Goal: Task Accomplishment & Management: Manage account settings

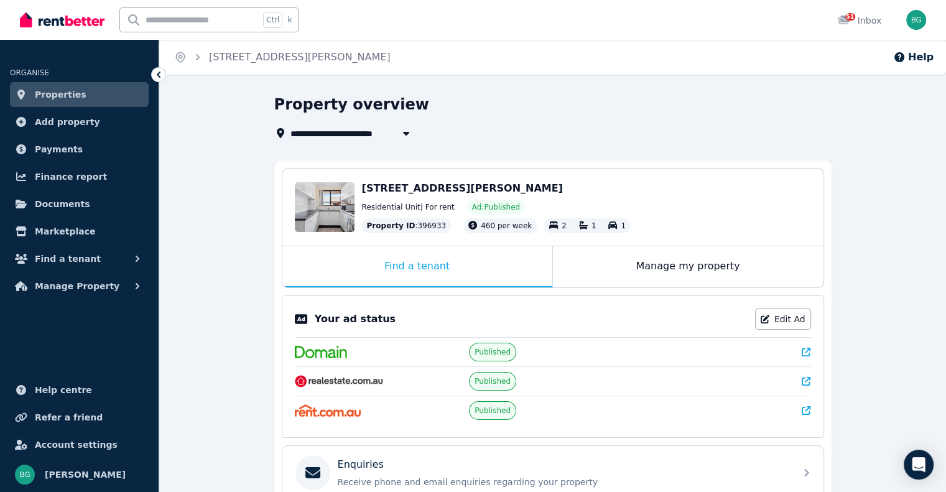
click at [63, 91] on span "Properties" at bounding box center [61, 94] width 52 height 15
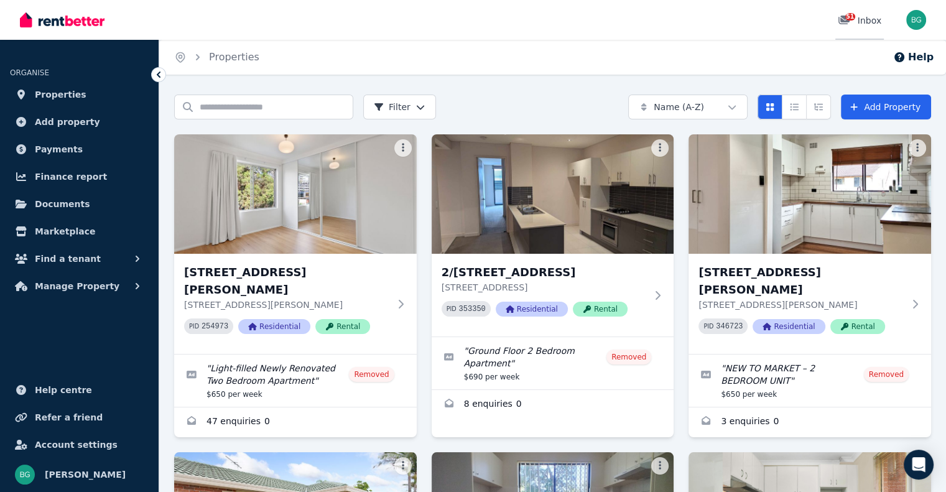
click at [861, 17] on div "51 Inbox" at bounding box center [860, 20] width 44 height 12
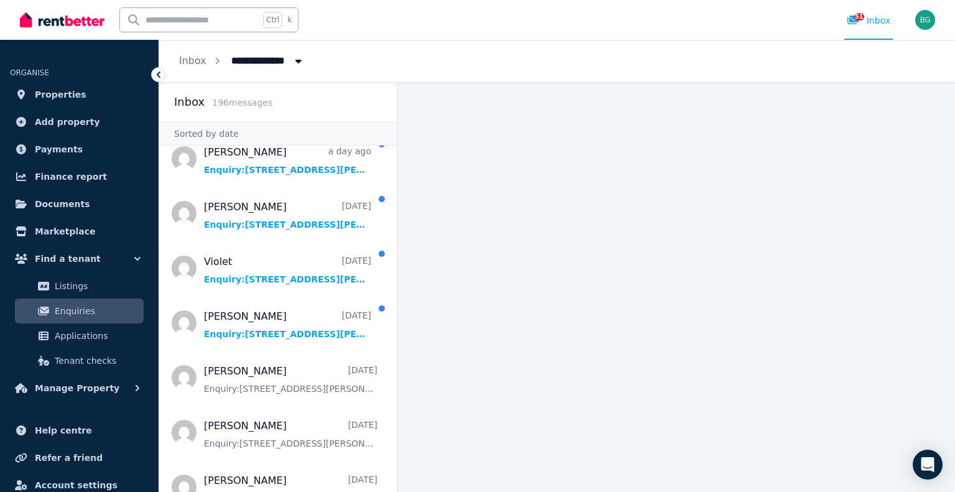
scroll to position [187, 0]
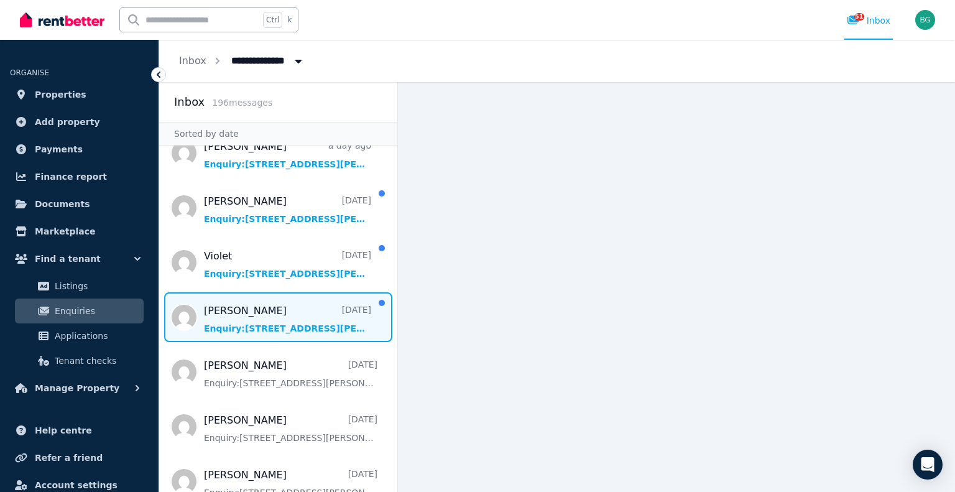
click at [260, 317] on span "Message list" at bounding box center [278, 317] width 238 height 50
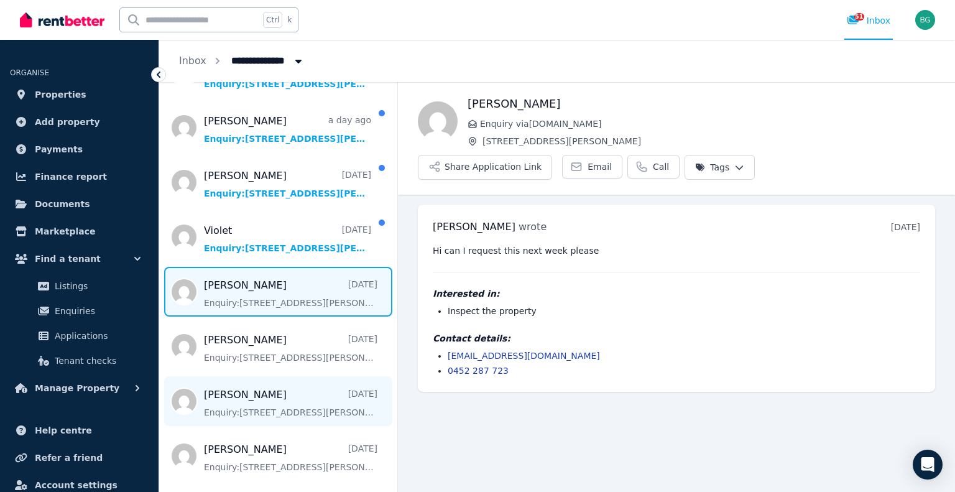
scroll to position [249, 0]
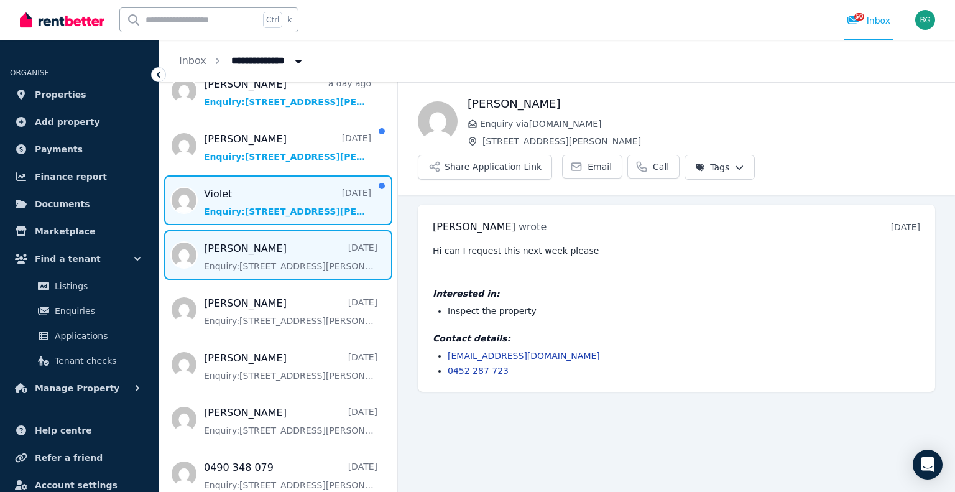
click at [228, 183] on span "Message list" at bounding box center [278, 200] width 238 height 50
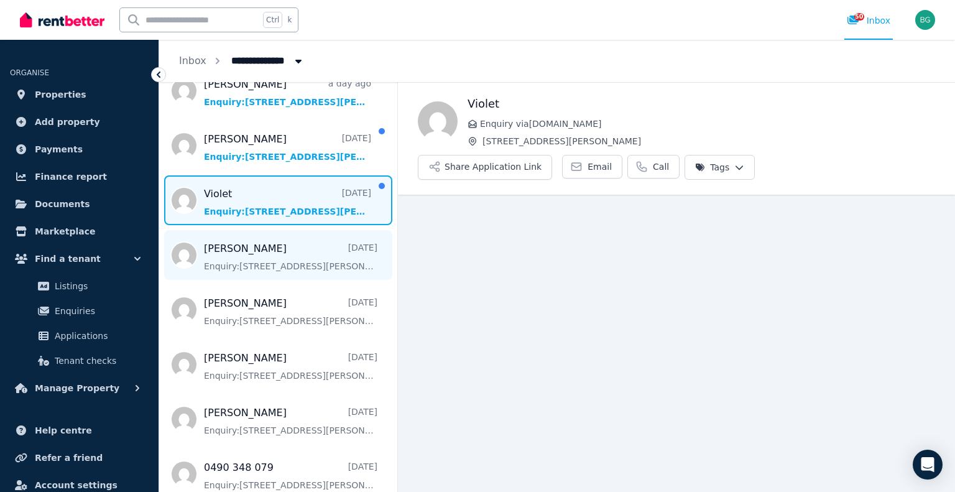
scroll to position [187, 0]
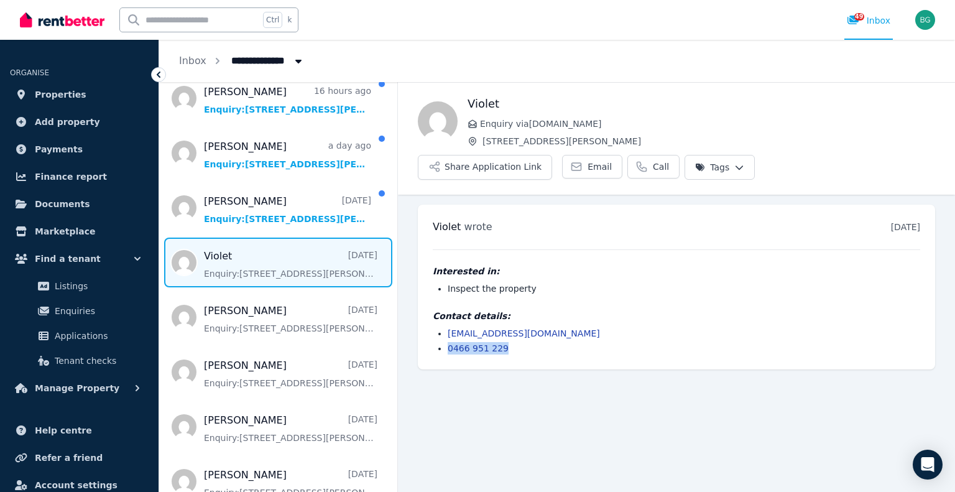
click at [448, 342] on li "0466 951 229" at bounding box center [684, 348] width 473 height 12
click at [617, 359] on main "Back Violet Enquiry via [DOMAIN_NAME] [STREET_ADDRESS][PERSON_NAME] Application…" at bounding box center [676, 287] width 557 height 410
drag, startPoint x: 547, startPoint y: 300, endPoint x: 445, endPoint y: 295, distance: 102.1
click at [445, 327] on ul "[EMAIL_ADDRESS][DOMAIN_NAME] 0466 951 229" at bounding box center [677, 340] width 488 height 27
copy link "[EMAIL_ADDRESS][DOMAIN_NAME]"
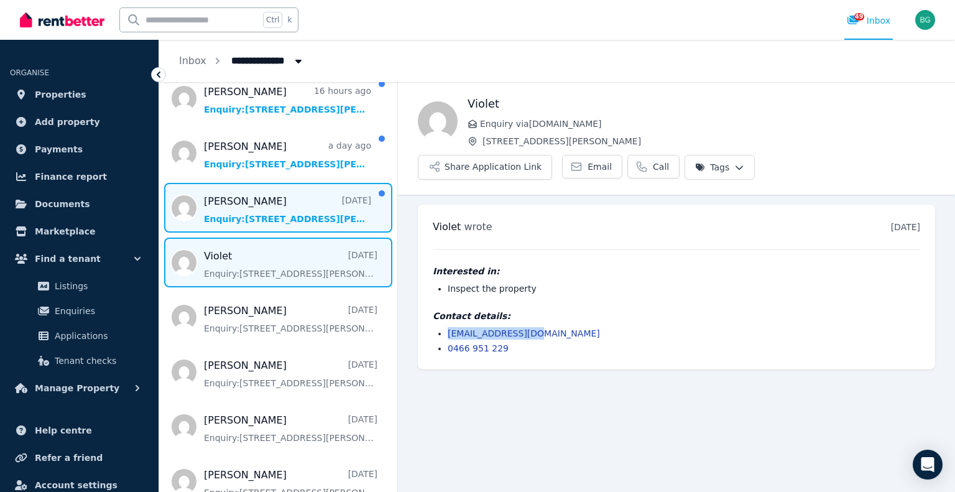
click at [260, 220] on span "Message list" at bounding box center [278, 208] width 238 height 50
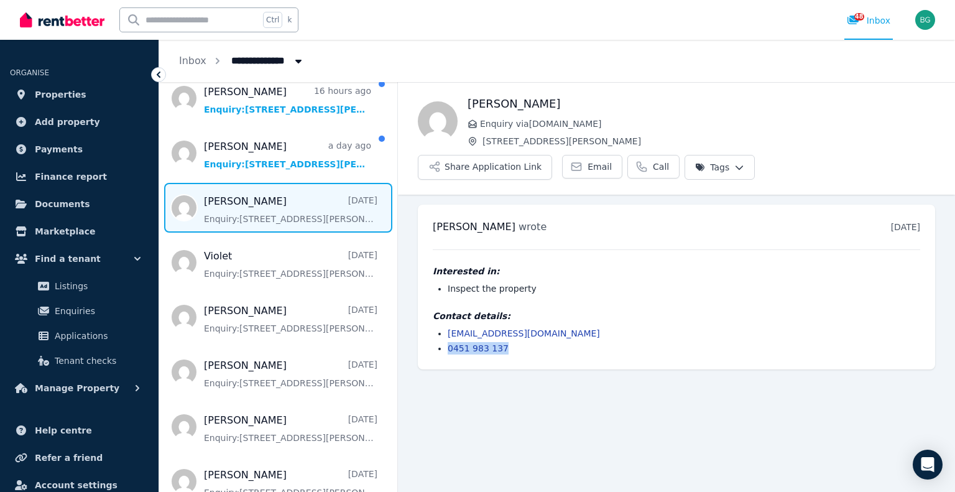
drag, startPoint x: 512, startPoint y: 318, endPoint x: 446, endPoint y: 315, distance: 65.3
click at [446, 327] on ul "[EMAIL_ADDRESS][DOMAIN_NAME] 0451 983 137" at bounding box center [677, 340] width 488 height 27
copy link "0451 983 137"
click at [592, 342] on li "0451 983 137" at bounding box center [684, 348] width 473 height 12
drag, startPoint x: 542, startPoint y: 298, endPoint x: 450, endPoint y: 290, distance: 93.0
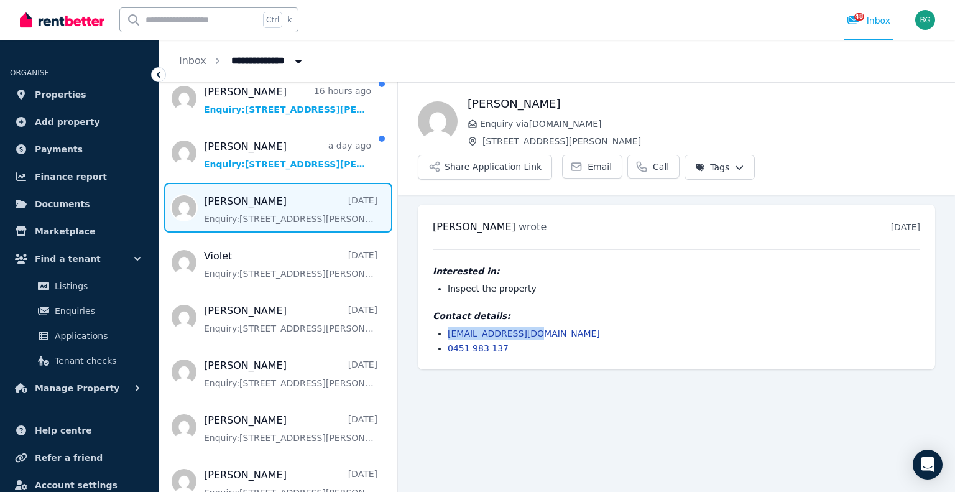
click at [450, 310] on div "Contact details: [EMAIL_ADDRESS][DOMAIN_NAME] 0451 983 137" at bounding box center [677, 332] width 488 height 45
copy link "[EMAIL_ADDRESS][DOMAIN_NAME]"
click at [620, 310] on h4 "Contact details:" at bounding box center [677, 316] width 488 height 12
drag, startPoint x: 553, startPoint y: 99, endPoint x: 466, endPoint y: 98, distance: 87.7
click at [466, 98] on div "[PERSON_NAME] Enquiry via [DOMAIN_NAME] [STREET_ADDRESS][PERSON_NAME] Share App…" at bounding box center [676, 137] width 557 height 85
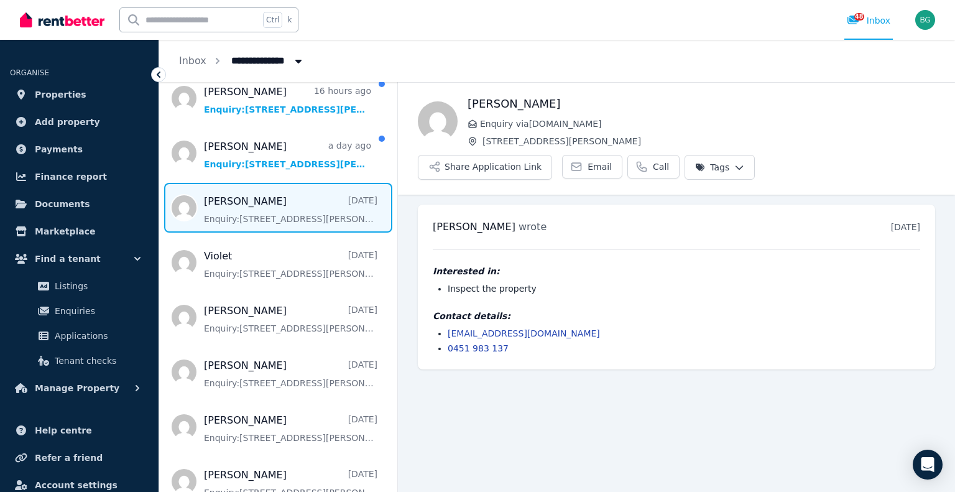
copy h1 "[PERSON_NAME]"
click at [625, 249] on div "Interested in: Inspect the property Contact details: [EMAIL_ADDRESS][DOMAIN_NAM…" at bounding box center [677, 301] width 488 height 105
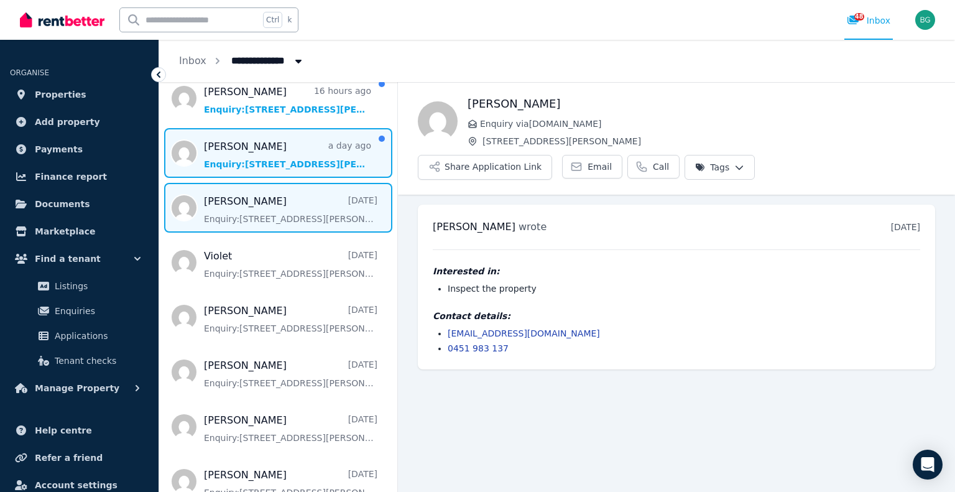
click at [297, 162] on span "Message list" at bounding box center [278, 153] width 238 height 50
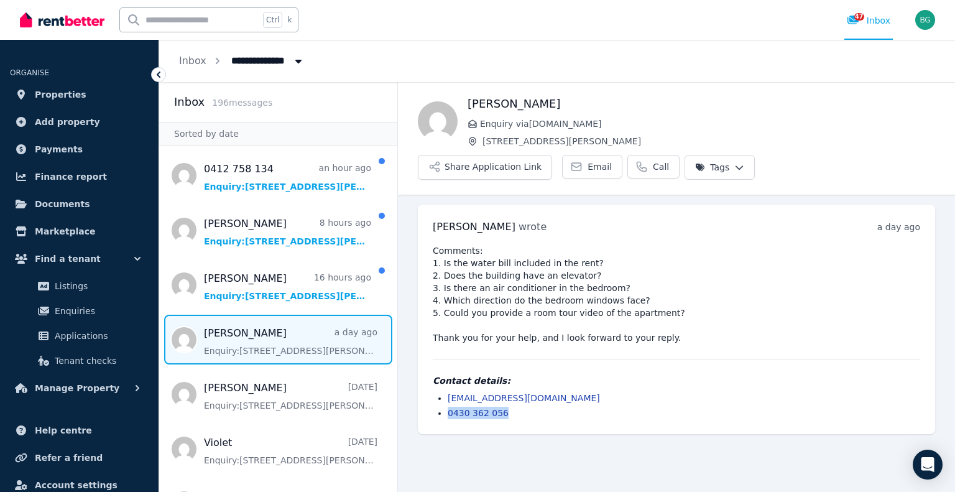
drag, startPoint x: 509, startPoint y: 377, endPoint x: 446, endPoint y: 374, distance: 62.3
click at [446, 392] on ul "[EMAIL_ADDRESS][DOMAIN_NAME] 0430 362 056" at bounding box center [677, 405] width 488 height 27
copy link "0430 362 056"
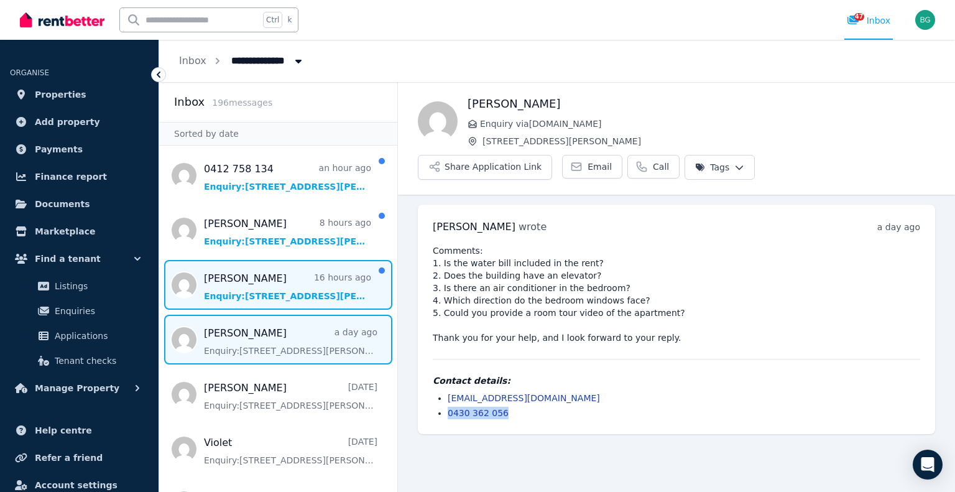
click at [257, 289] on span "Message list" at bounding box center [278, 285] width 238 height 50
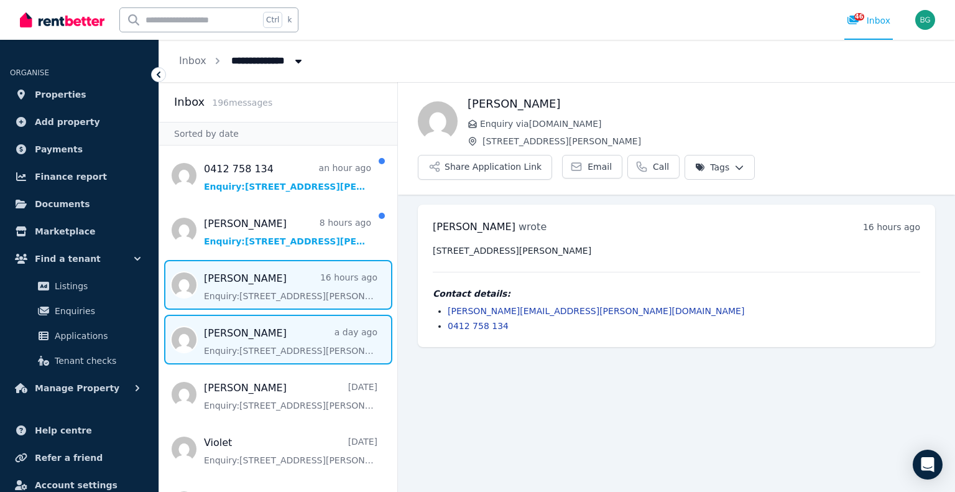
click at [257, 340] on span "Message list" at bounding box center [278, 340] width 238 height 50
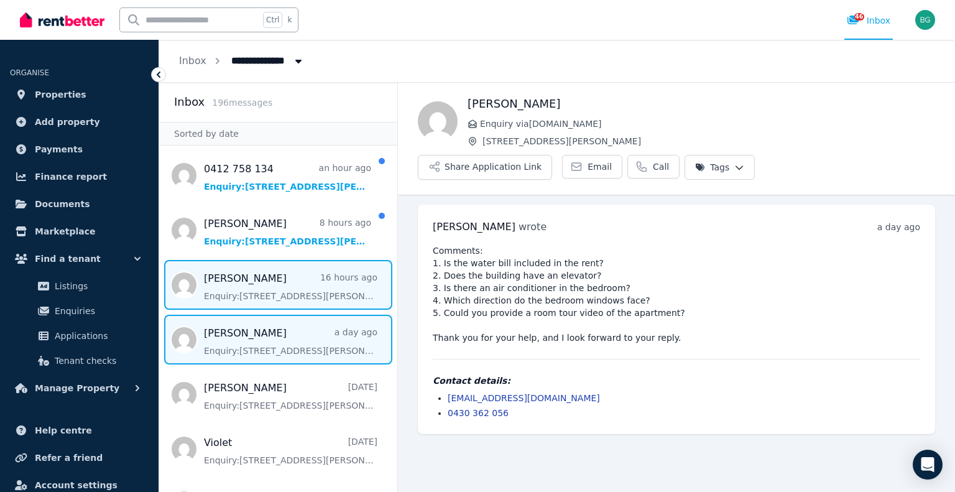
click at [275, 290] on span "Message list" at bounding box center [278, 285] width 238 height 50
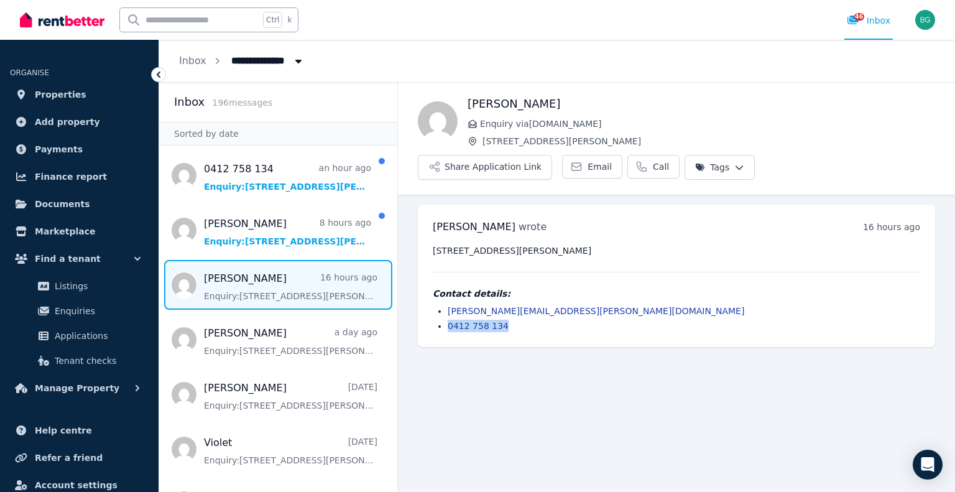
drag, startPoint x: 519, startPoint y: 296, endPoint x: 444, endPoint y: 297, distance: 75.2
click at [444, 305] on ul "[PERSON_NAME][EMAIL_ADDRESS][PERSON_NAME][DOMAIN_NAME] 0412 758 134" at bounding box center [677, 318] width 488 height 27
copy link "0412 758 134"
drag, startPoint x: 569, startPoint y: 101, endPoint x: 462, endPoint y: 101, distance: 107.0
click at [462, 102] on div "[PERSON_NAME] Enquiry via [DOMAIN_NAME] [STREET_ADDRESS][PERSON_NAME] Applicati…" at bounding box center [676, 137] width 557 height 85
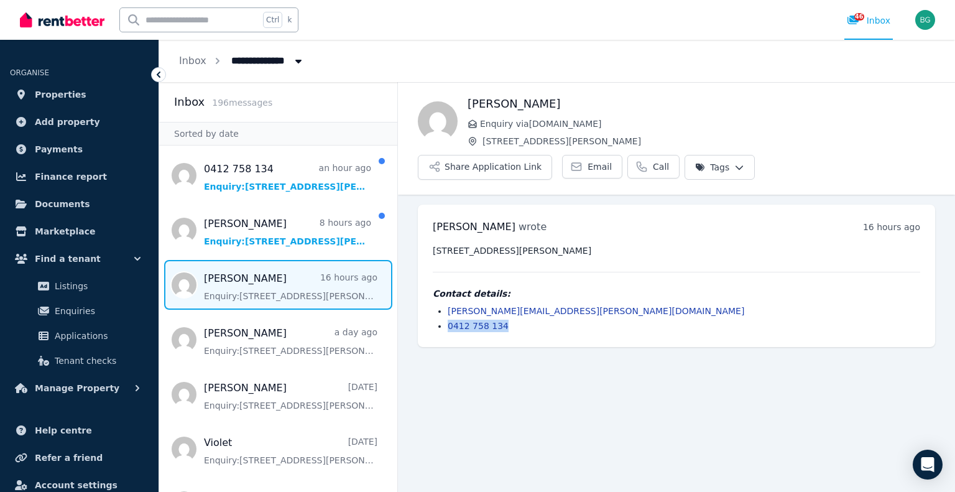
copy div "[PERSON_NAME]"
drag, startPoint x: 583, startPoint y: 279, endPoint x: 446, endPoint y: 283, distance: 137.5
click at [446, 305] on ul "[PERSON_NAME][EMAIL_ADDRESS][PERSON_NAME][DOMAIN_NAME] 0412 758 134" at bounding box center [677, 318] width 488 height 27
copy link "[PERSON_NAME][EMAIL_ADDRESS][PERSON_NAME][DOMAIN_NAME]"
click at [646, 315] on ul "[PERSON_NAME] wrote 16 hours ago 1:37 am [DATE][DATE] [STREET_ADDRESS][PERSON_N…" at bounding box center [676, 276] width 557 height 162
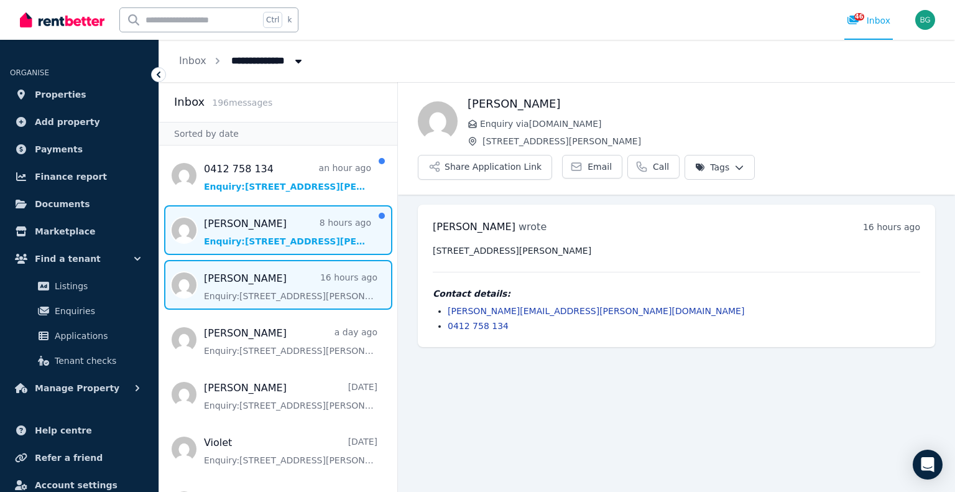
click at [256, 231] on span "Message list" at bounding box center [278, 230] width 238 height 50
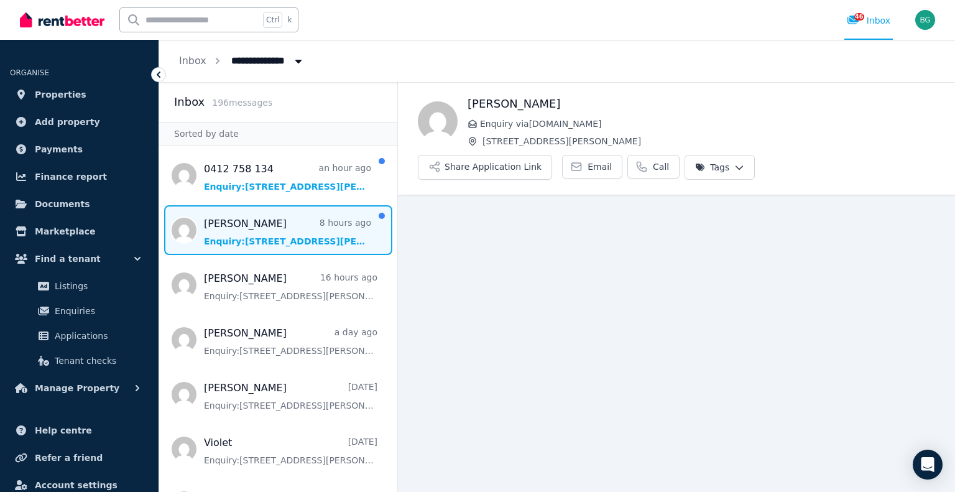
click at [295, 228] on span "Message list" at bounding box center [278, 230] width 238 height 50
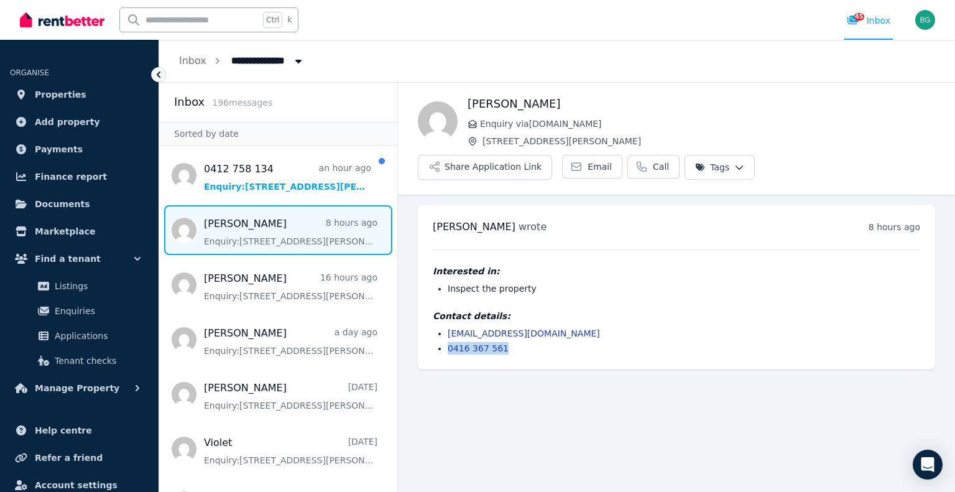
drag, startPoint x: 506, startPoint y: 320, endPoint x: 445, endPoint y: 313, distance: 60.8
click at [445, 313] on div "[PERSON_NAME] wrote 8 hours ago 9:31 am [DATE][DATE] Interested in: Inspect the…" at bounding box center [676, 287] width 517 height 165
copy link "0416 367 561"
drag, startPoint x: 597, startPoint y: 297, endPoint x: 439, endPoint y: 297, distance: 157.9
click at [448, 327] on li "[EMAIL_ADDRESS][DOMAIN_NAME]" at bounding box center [684, 333] width 473 height 12
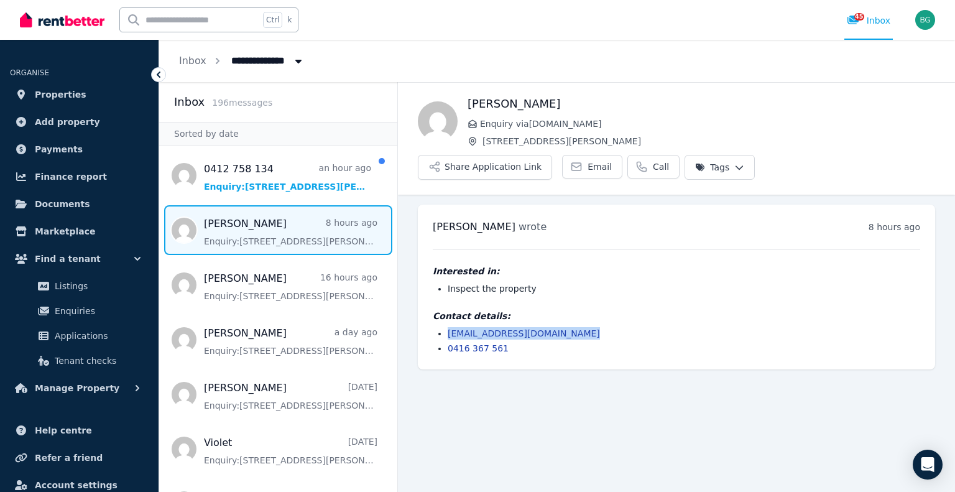
copy link "[EMAIL_ADDRESS][DOMAIN_NAME]"
click at [485, 98] on h1 "[PERSON_NAME]" at bounding box center [702, 103] width 468 height 17
click at [486, 98] on h1 "[PERSON_NAME]" at bounding box center [702, 103] width 468 height 17
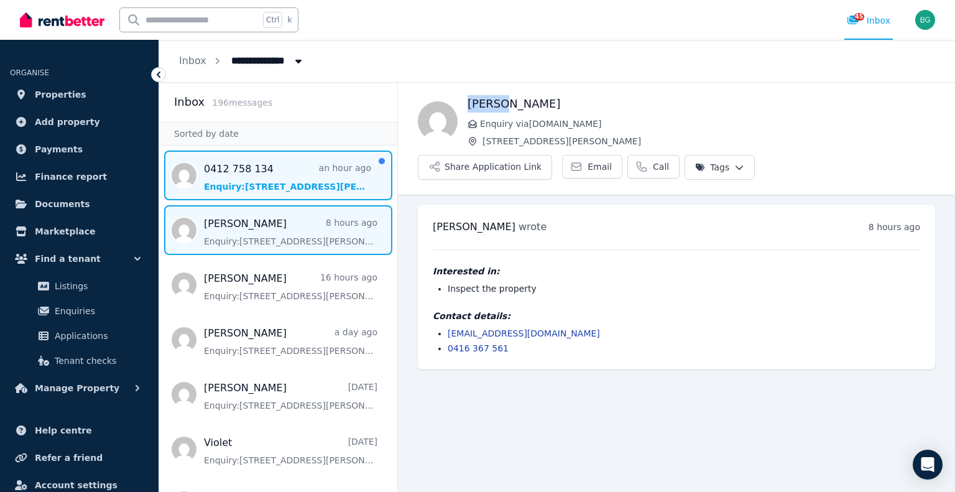
click at [279, 178] on span "Message list" at bounding box center [278, 175] width 238 height 50
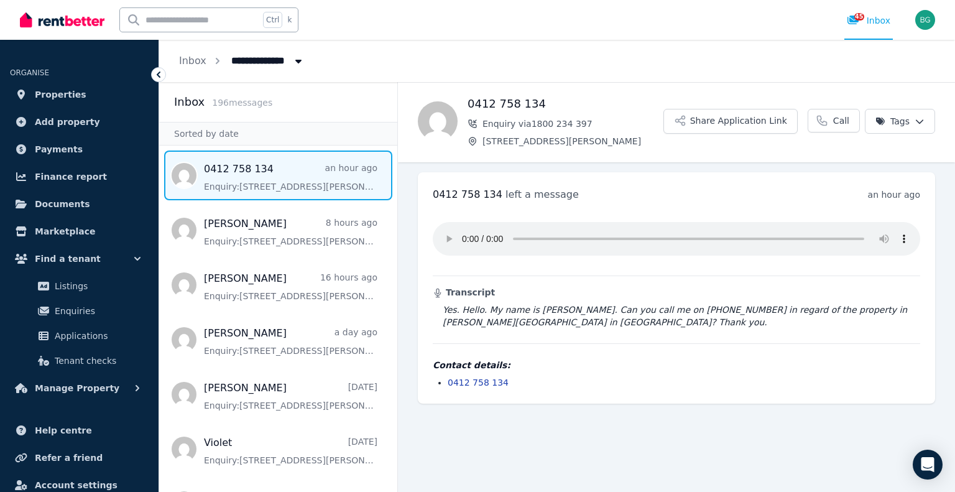
click at [298, 169] on span "Message list" at bounding box center [278, 175] width 238 height 50
click at [66, 89] on span "Properties" at bounding box center [61, 94] width 52 height 15
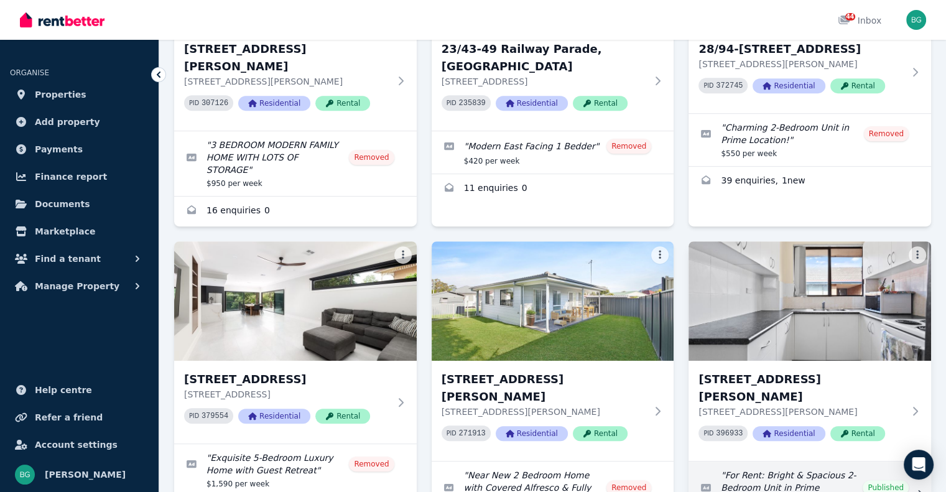
scroll to position [622, 0]
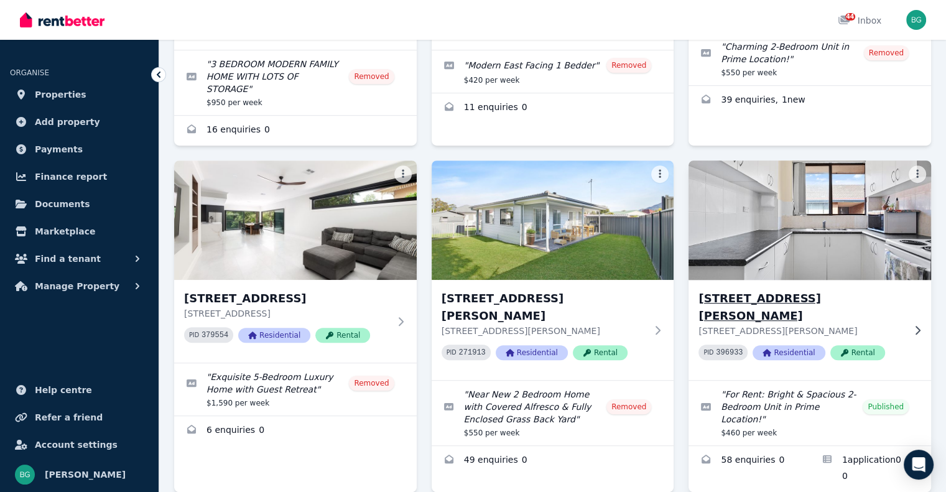
click at [784, 290] on h3 "[STREET_ADDRESS][PERSON_NAME]" at bounding box center [800, 307] width 205 height 35
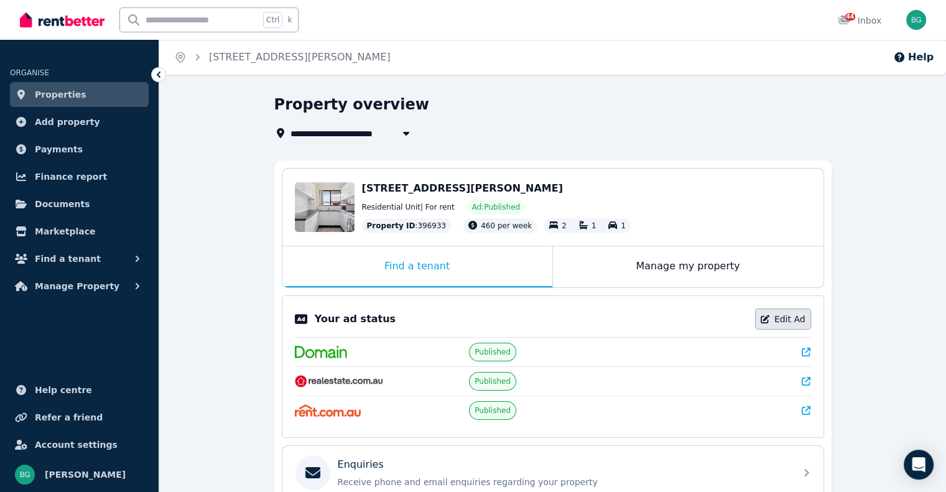
click at [792, 320] on link "Edit Ad" at bounding box center [783, 318] width 56 height 21
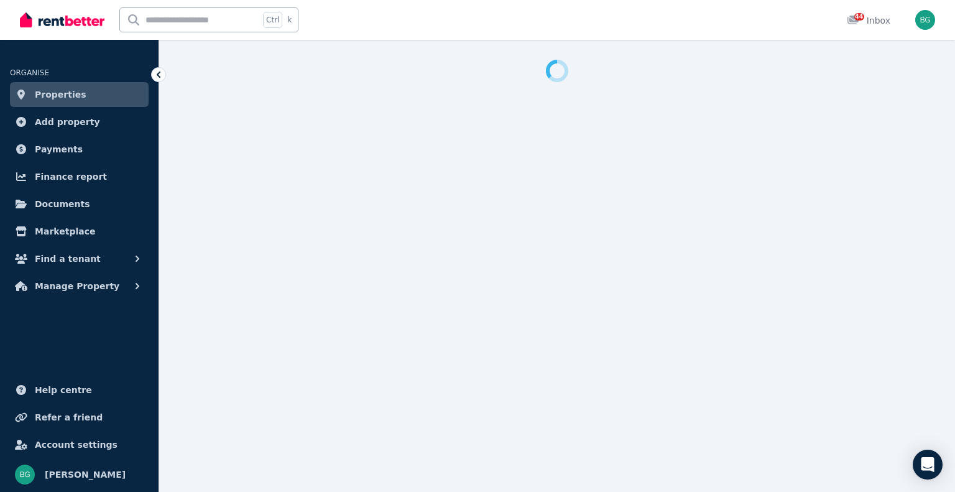
select select "**********"
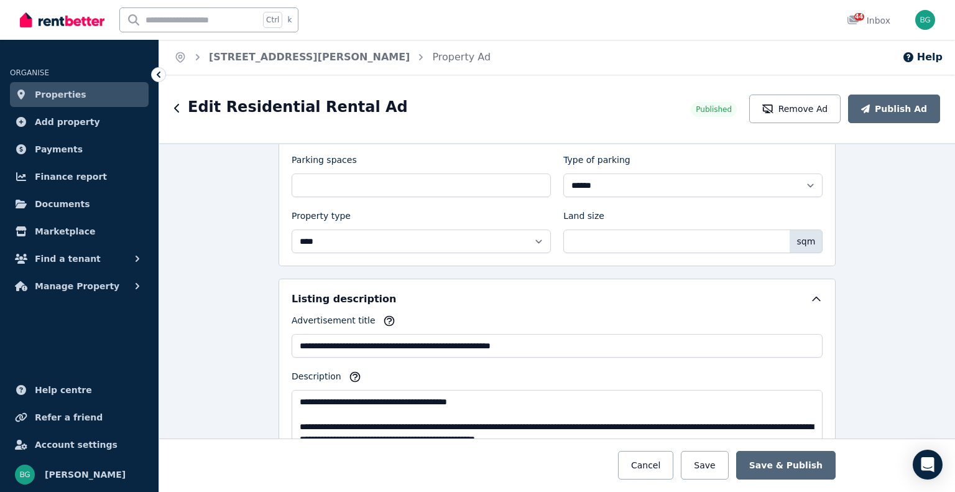
scroll to position [697, 0]
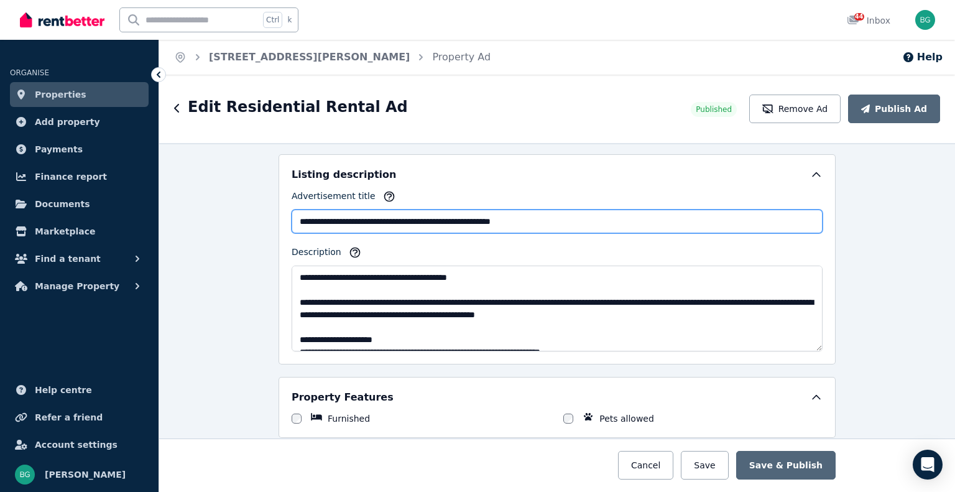
click at [295, 211] on input "**********" at bounding box center [557, 222] width 531 height 24
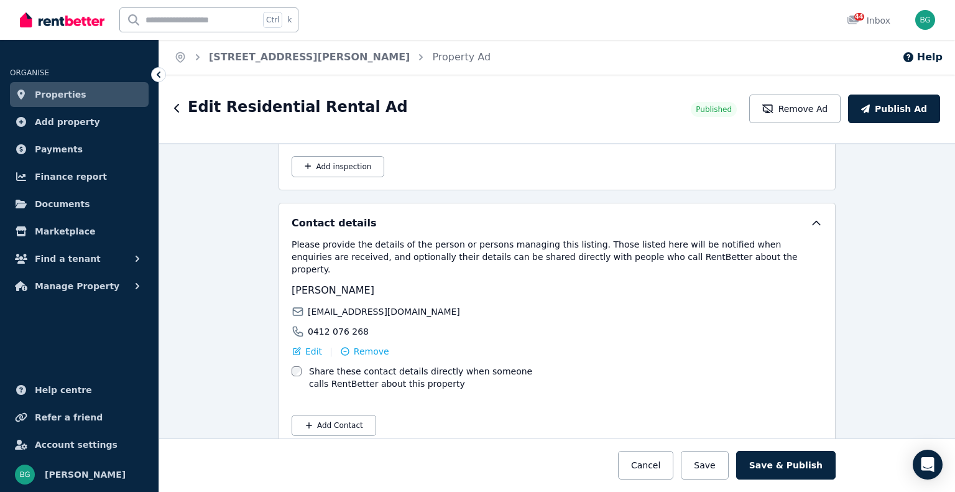
scroll to position [2078, 0]
type input "**********"
click at [797, 468] on button "Save & Publish" at bounding box center [785, 465] width 99 height 29
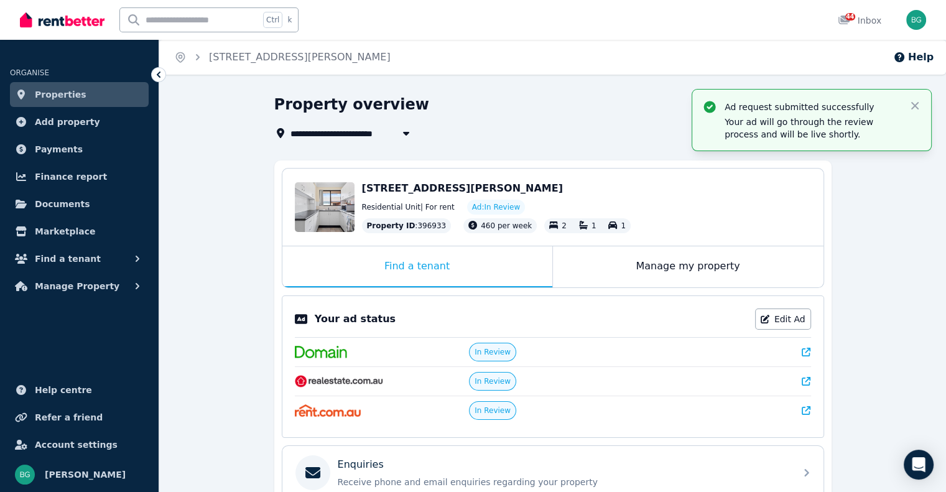
click at [60, 28] on img at bounding box center [62, 20] width 85 height 19
